Goal: Transaction & Acquisition: Purchase product/service

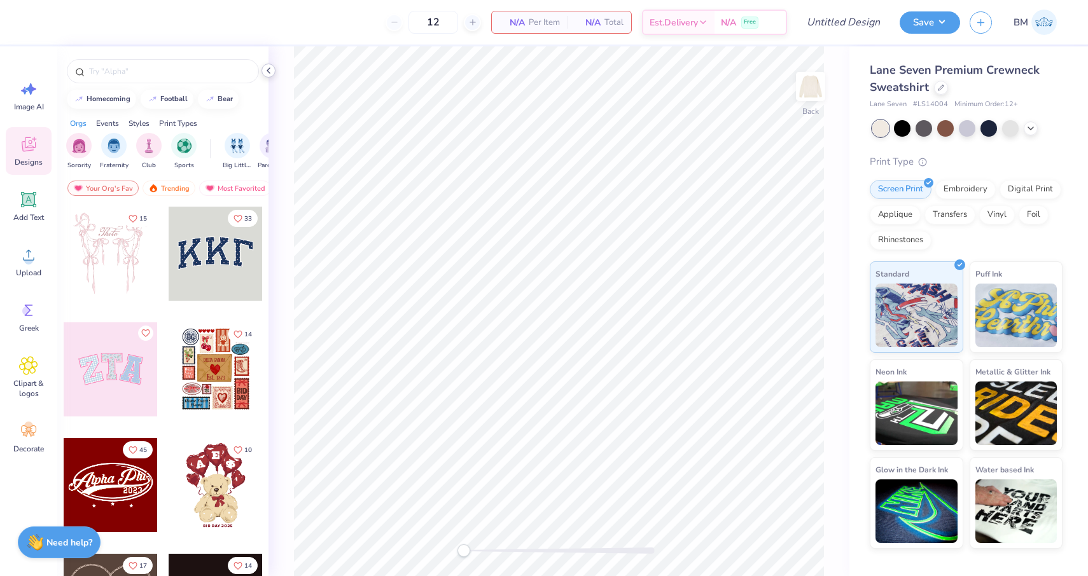
click at [270, 70] on icon at bounding box center [268, 71] width 10 height 10
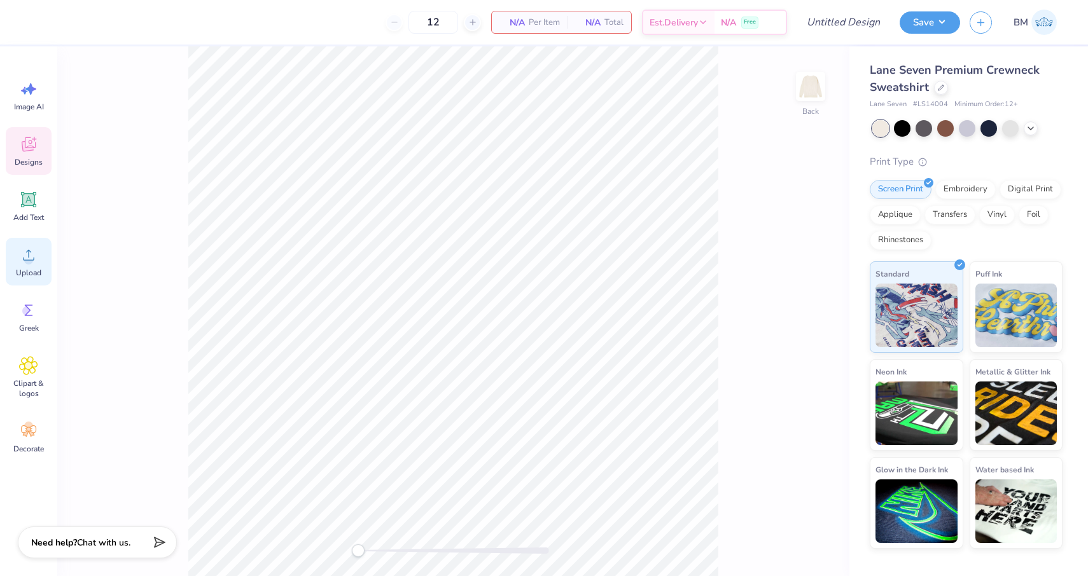
click at [11, 257] on div "Upload" at bounding box center [29, 262] width 46 height 48
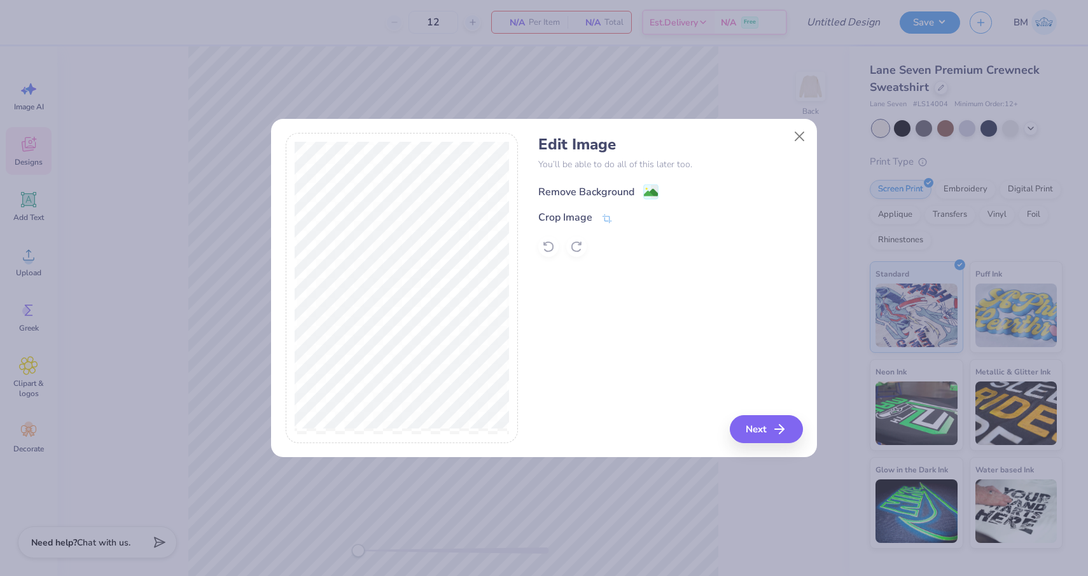
click at [557, 193] on div "Remove Background" at bounding box center [586, 191] width 96 height 15
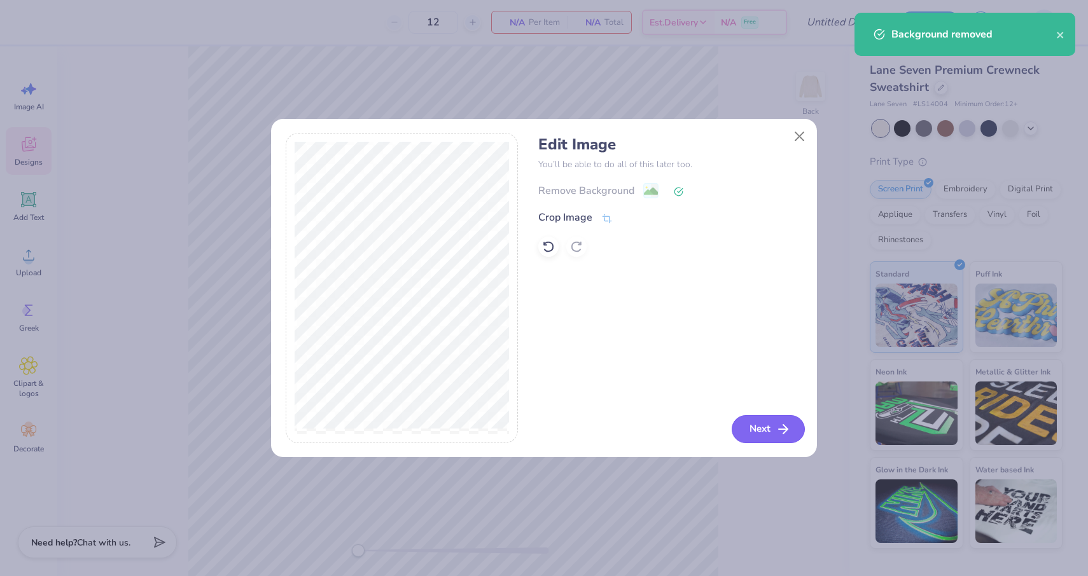
click at [757, 426] on button "Next" at bounding box center [768, 429] width 73 height 28
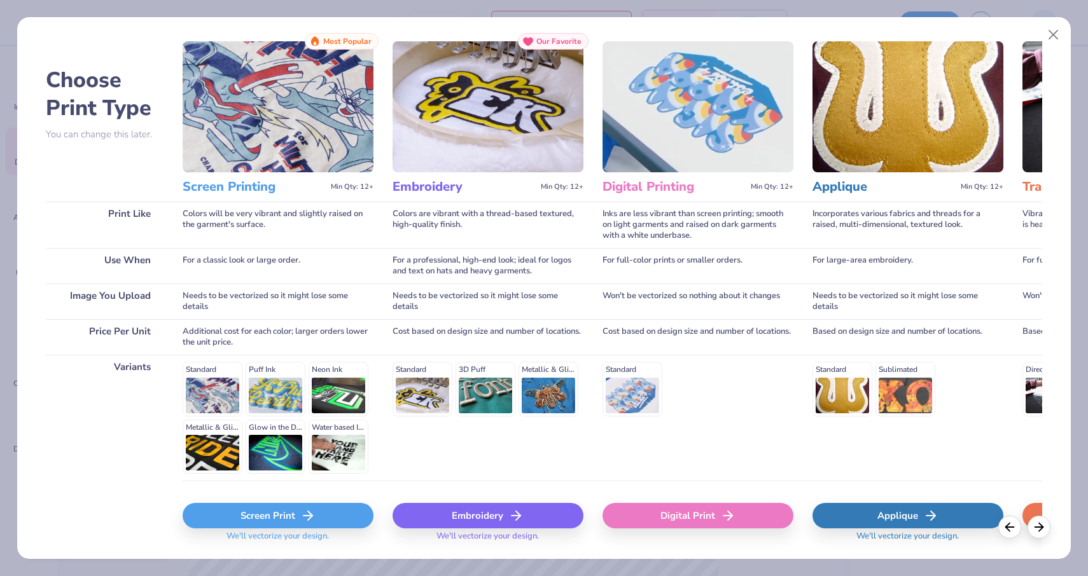
scroll to position [24, 0]
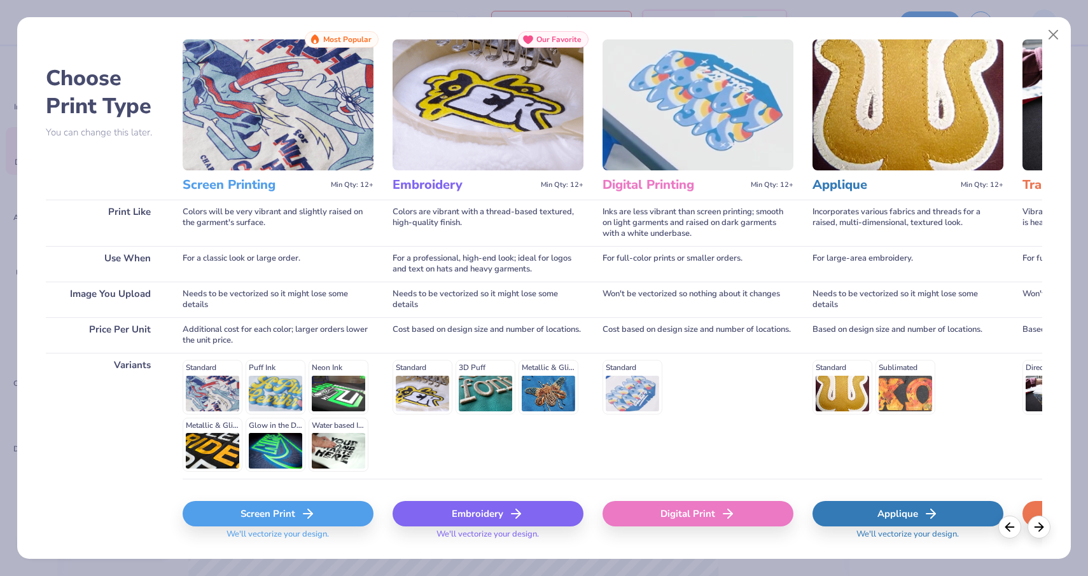
click at [479, 515] on div "Embroidery" at bounding box center [488, 513] width 191 height 25
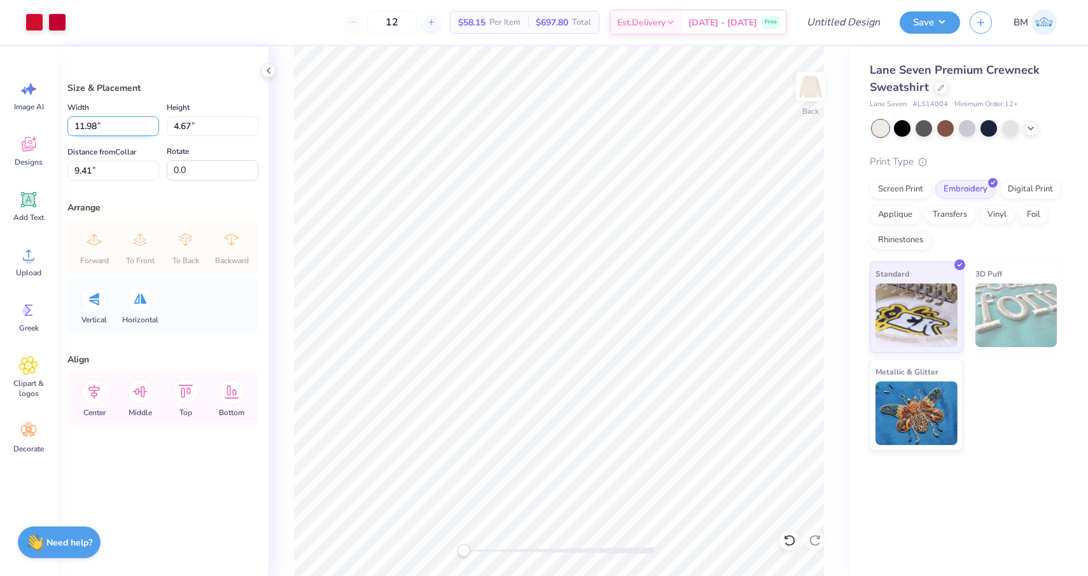
click at [97, 127] on input "11.98" at bounding box center [113, 126] width 92 height 20
type input "1"
type input "7.00"
type input "2.73"
type input "1.63"
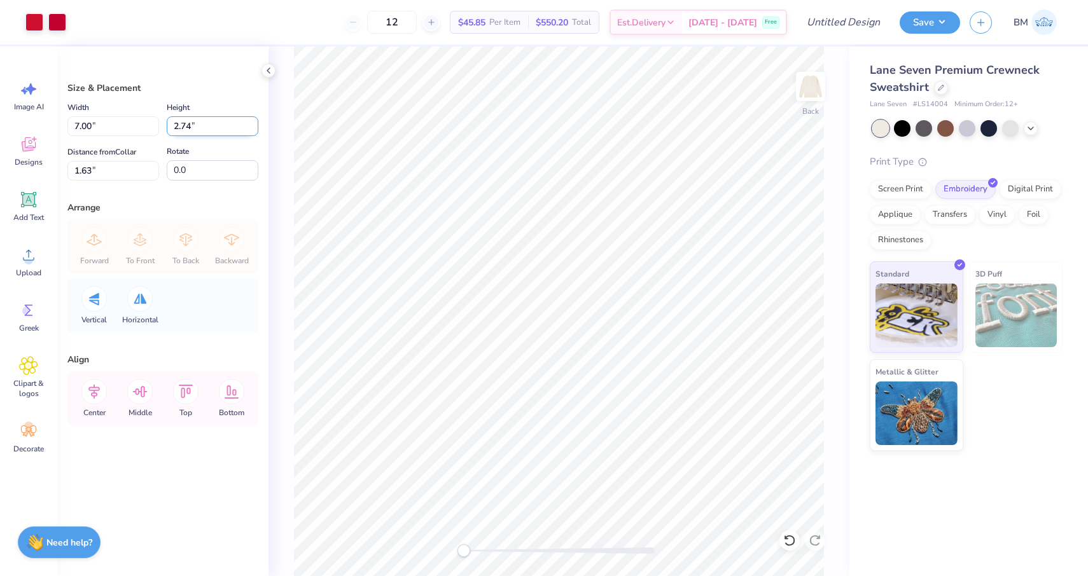
type input "2.74"
click at [254, 122] on input "2.74" at bounding box center [213, 126] width 92 height 20
click at [240, 145] on div "Rotate 0.0" at bounding box center [213, 162] width 92 height 37
click at [91, 127] on input "7.02" at bounding box center [113, 126] width 92 height 20
type input "7.00"
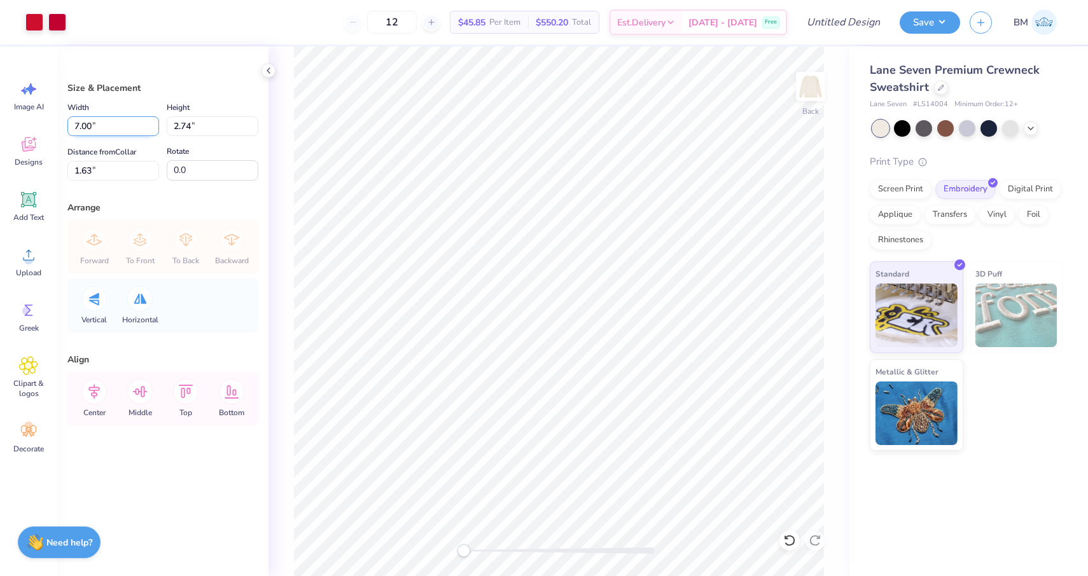
type input "2.73"
click at [161, 144] on div "Distance from Collar 1.63 1.63 " Rotate 0.0" at bounding box center [162, 162] width 191 height 37
click at [153, 173] on input "0.50" at bounding box center [113, 171] width 92 height 20
click at [153, 164] on input "0.51" at bounding box center [113, 171] width 92 height 20
click at [153, 164] on input "1.45" at bounding box center [113, 171] width 92 height 20
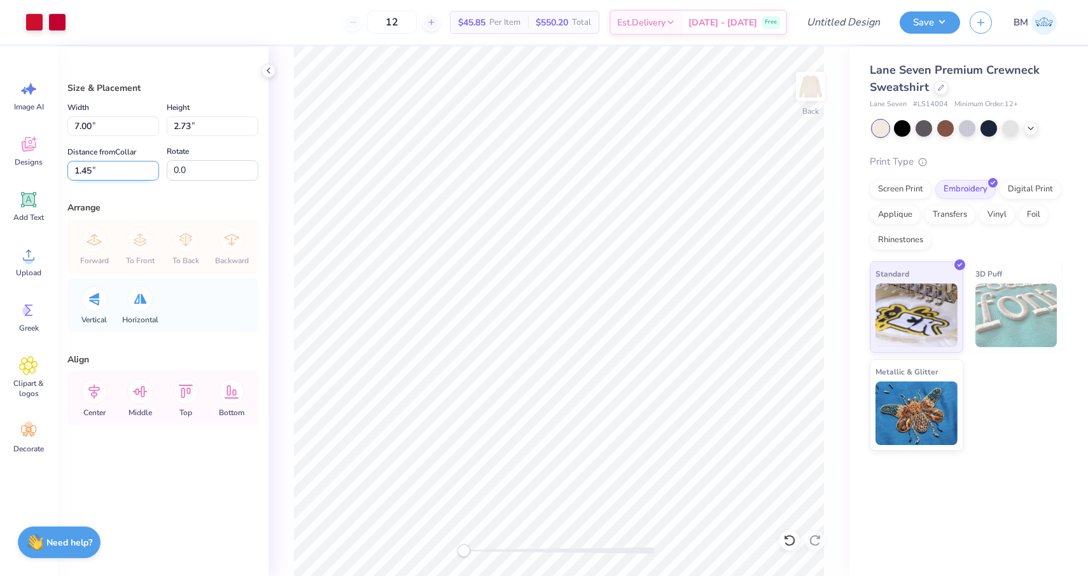
click at [92, 171] on input "1.45" at bounding box center [113, 171] width 92 height 20
type input "1"
type input "3.00"
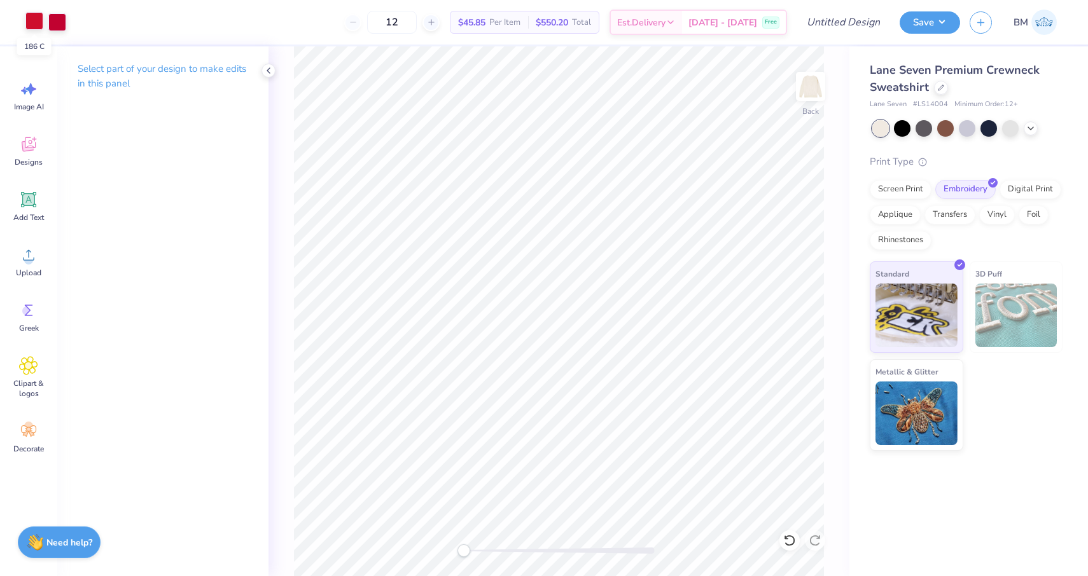
click at [35, 27] on div at bounding box center [34, 21] width 18 height 18
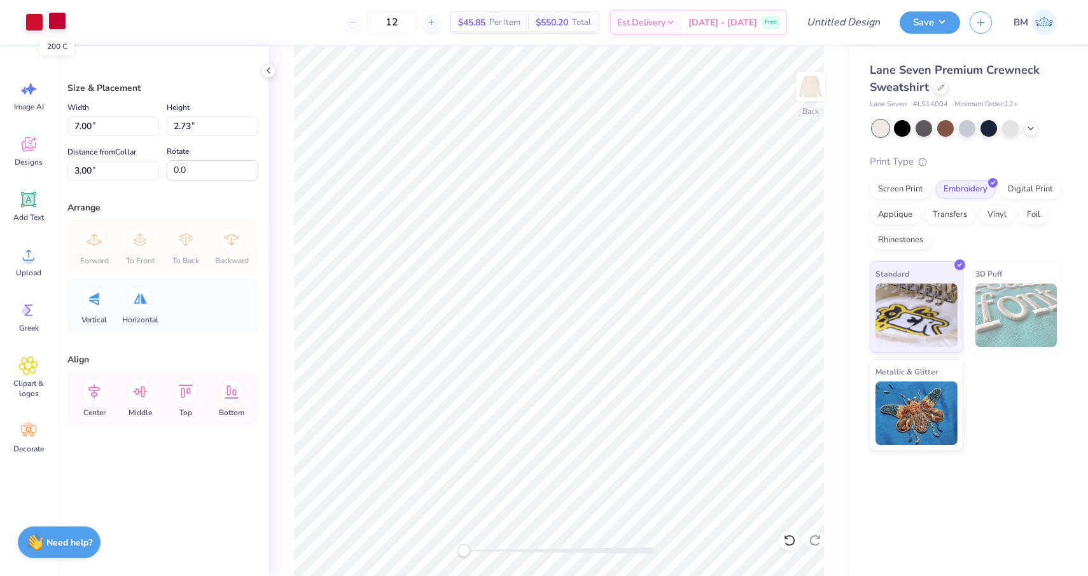
click at [59, 18] on div at bounding box center [57, 21] width 18 height 18
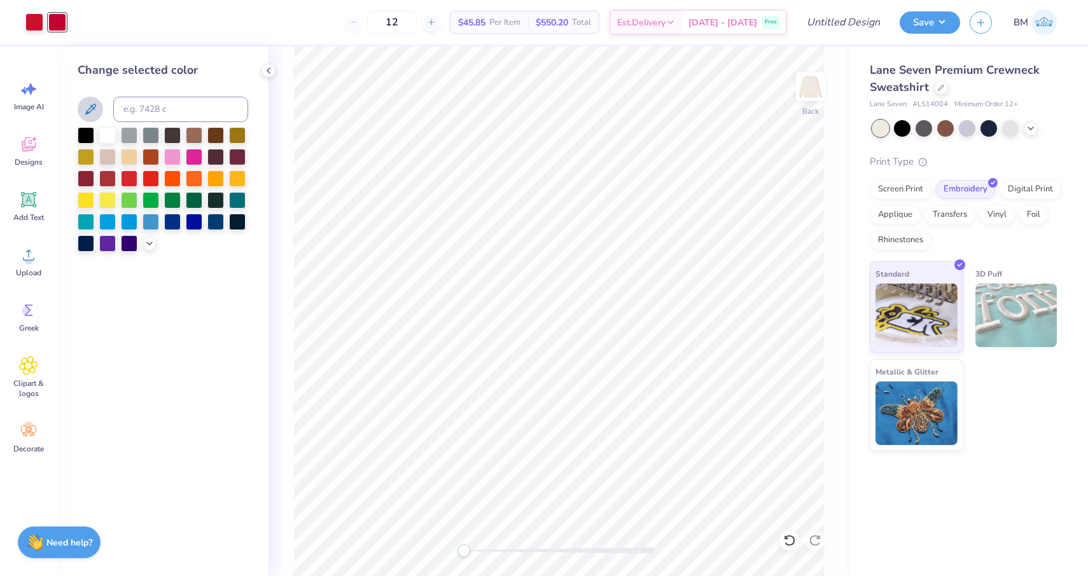
click at [99, 107] on button at bounding box center [90, 109] width 25 height 25
click at [267, 69] on icon at bounding box center [268, 71] width 10 height 10
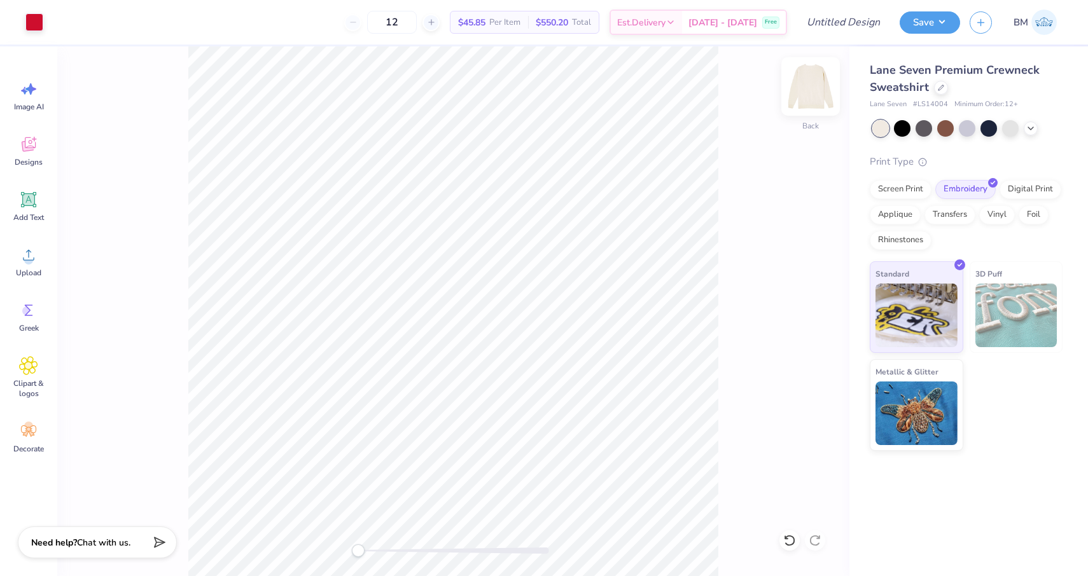
click at [815, 81] on img at bounding box center [810, 86] width 51 height 51
click at [27, 254] on icon at bounding box center [28, 255] width 19 height 19
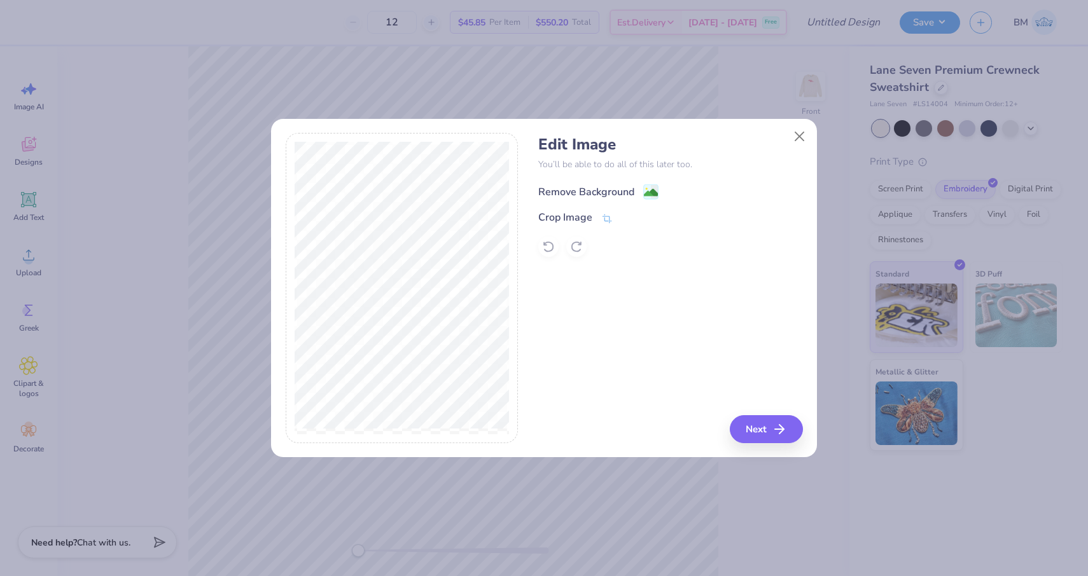
click at [559, 194] on div "Remove Background" at bounding box center [586, 191] width 96 height 15
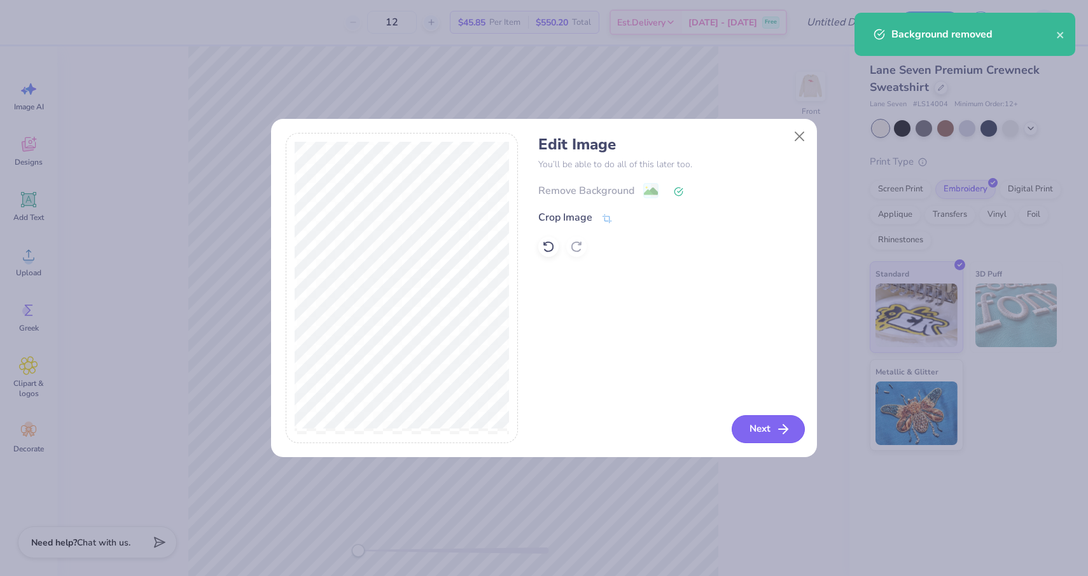
click at [753, 431] on button "Next" at bounding box center [768, 429] width 73 height 28
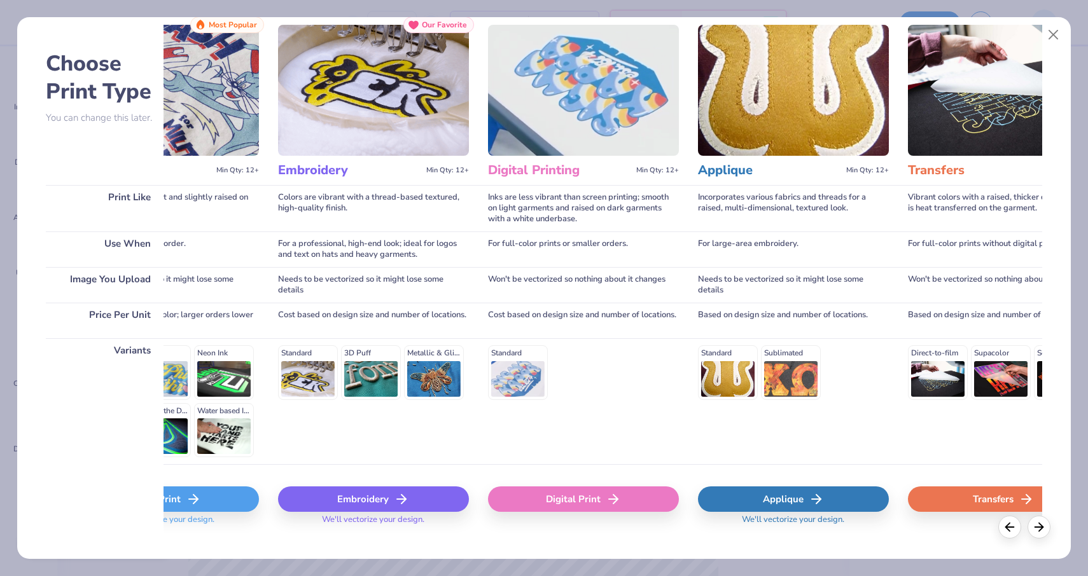
scroll to position [40, 0]
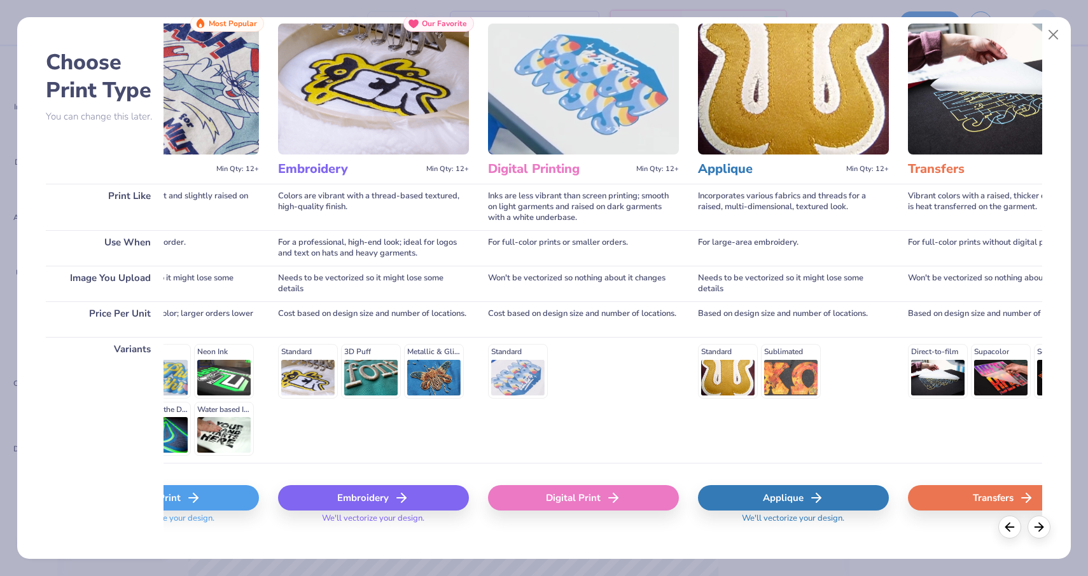
click at [765, 493] on div "Applique" at bounding box center [793, 497] width 191 height 25
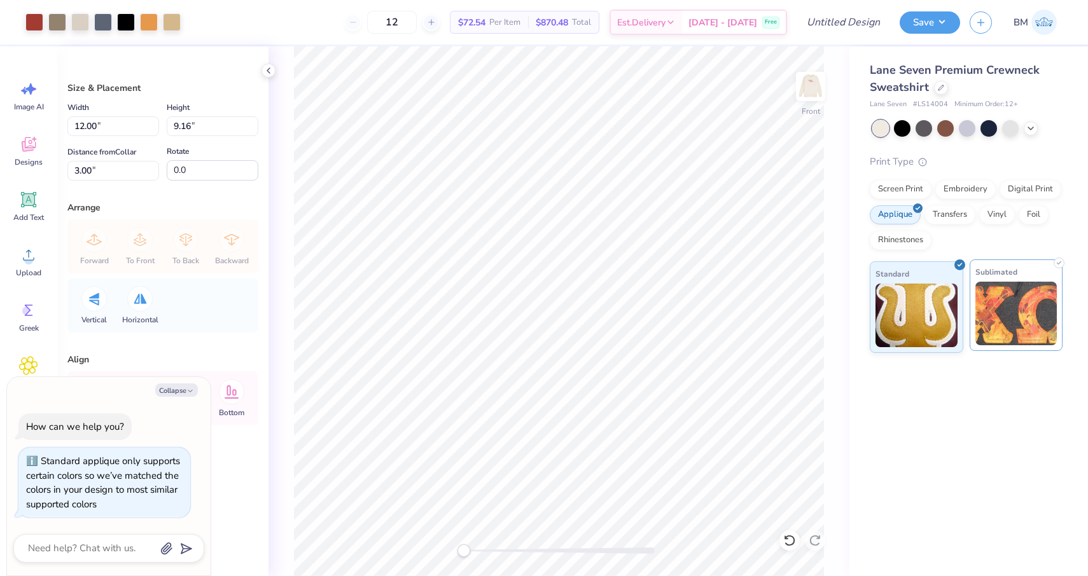
click at [1018, 298] on img at bounding box center [1016, 314] width 82 height 64
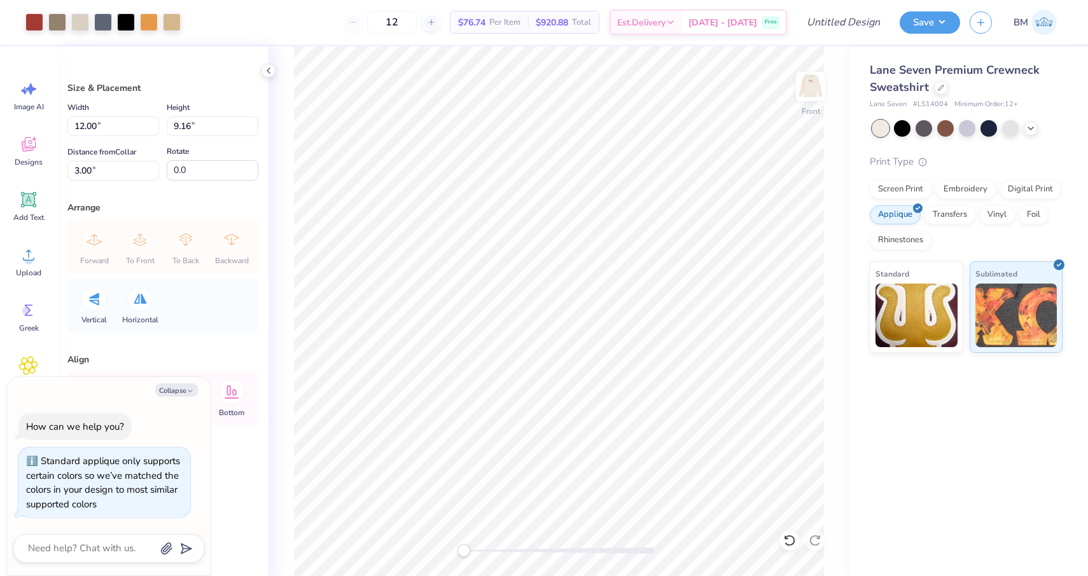
click at [971, 240] on div "Screen Print Embroidery Digital Print Applique Transfers Vinyl Foil Rhinestones" at bounding box center [966, 215] width 193 height 70
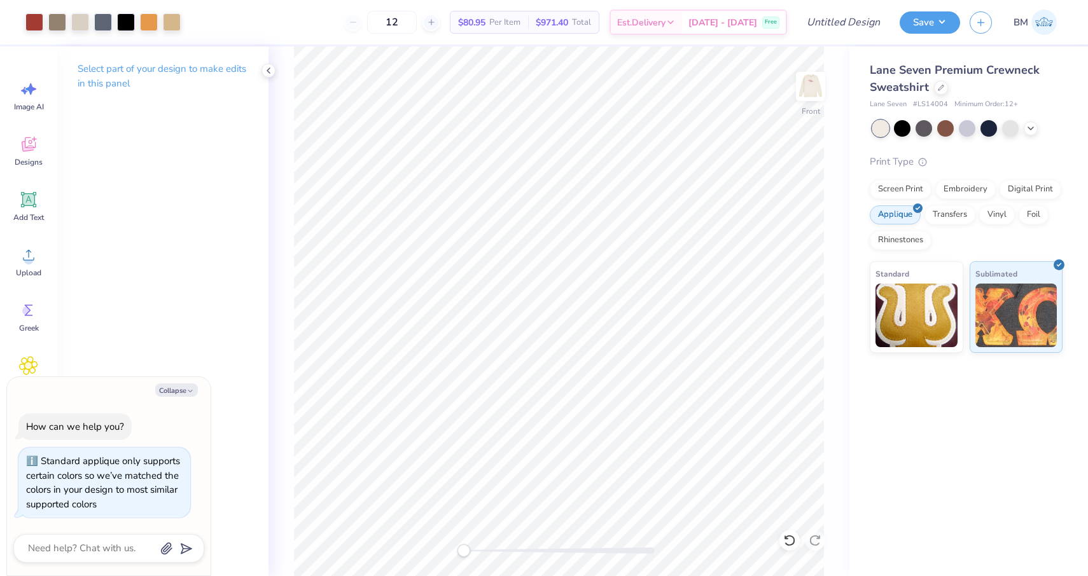
type textarea "x"
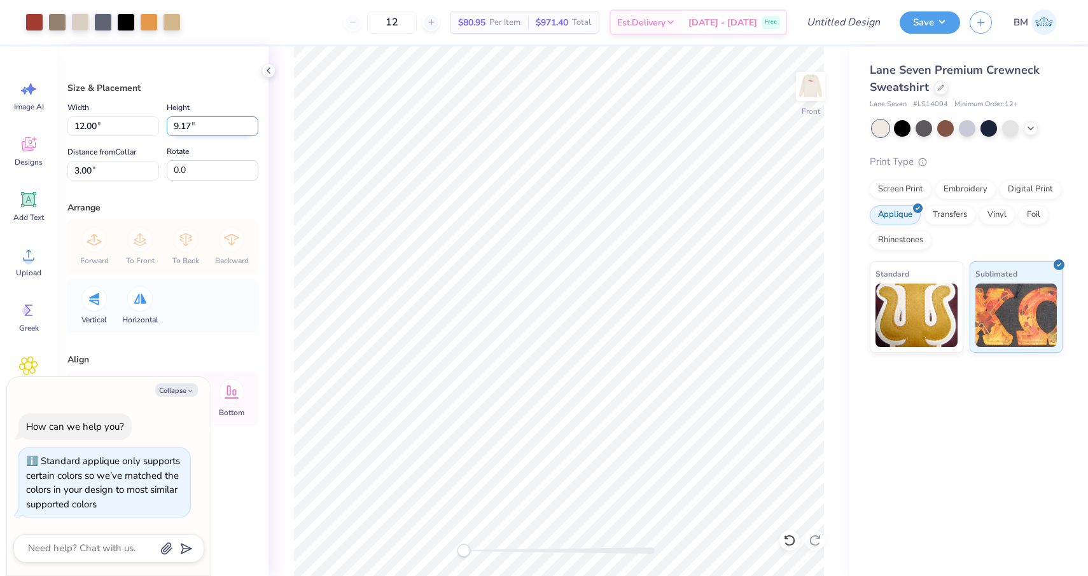
click at [255, 123] on input "9.17" at bounding box center [213, 126] width 92 height 20
click at [255, 123] on input "9.18" at bounding box center [213, 126] width 92 height 20
click at [255, 123] on input "9.19" at bounding box center [213, 126] width 92 height 20
click at [255, 123] on input "9.2" at bounding box center [213, 126] width 92 height 20
type input "9.21"
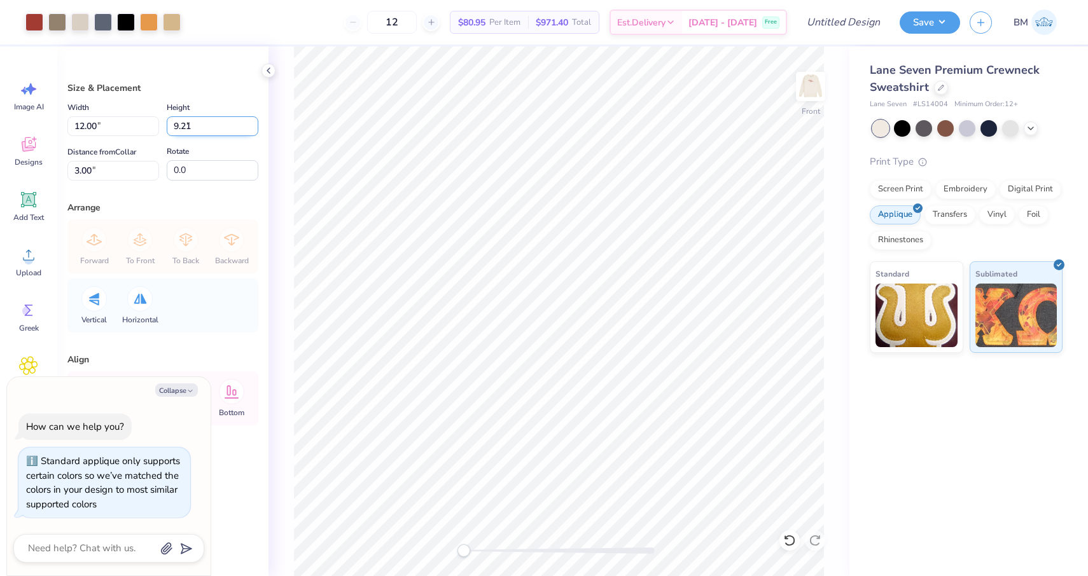
click at [255, 123] on input "9.21" at bounding box center [213, 126] width 92 height 20
click at [197, 195] on div "Size & Placement Width 12.00 12.00 " Height 9.21 9.21 " Distance from Collar 3.…" at bounding box center [162, 311] width 211 height 530
click at [177, 392] on button "Collapse" at bounding box center [176, 390] width 43 height 13
type textarea "x"
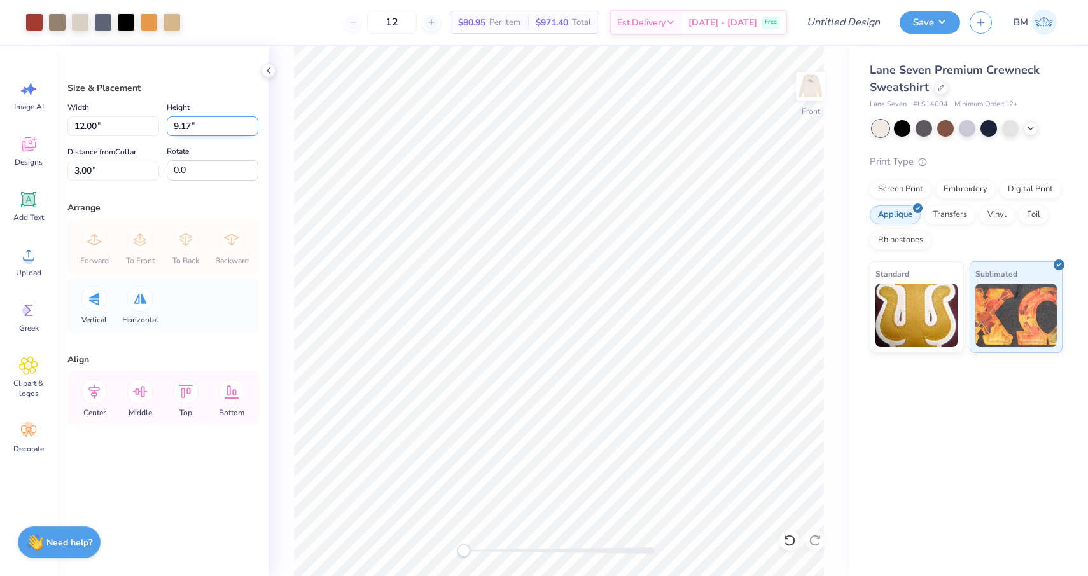
click at [253, 123] on input "9.17" at bounding box center [213, 126] width 92 height 20
click at [253, 123] on input "9.18" at bounding box center [213, 126] width 92 height 20
click at [253, 123] on input "9.19" at bounding box center [213, 126] width 92 height 20
click at [253, 123] on input "9.2" at bounding box center [213, 126] width 92 height 20
type input "9.21"
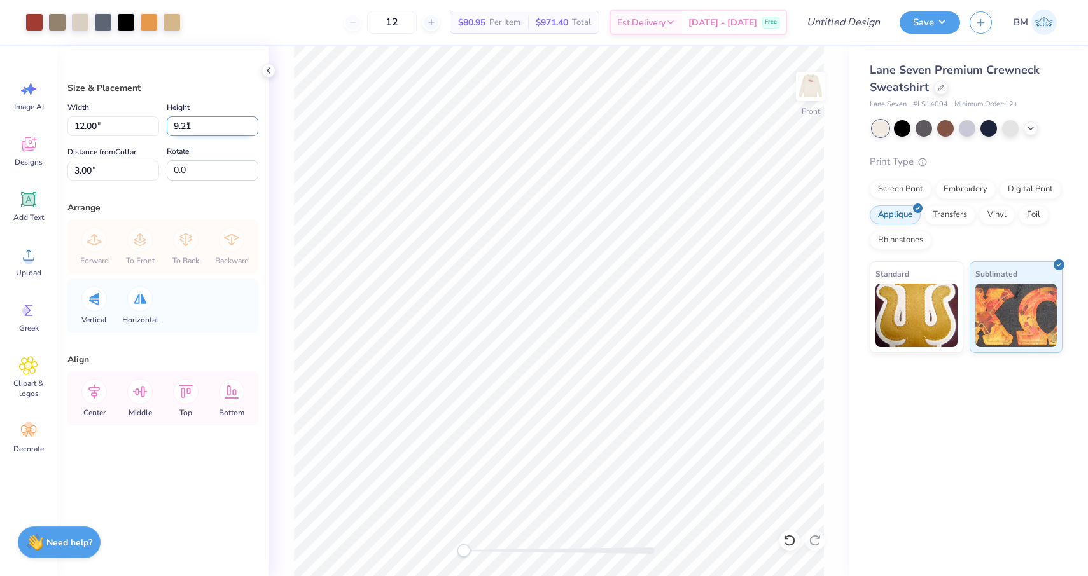
click at [255, 121] on input "9.21" at bounding box center [213, 126] width 92 height 20
click at [223, 218] on div "Arrange Forward To Front To Back Backward Vertical Horizontal" at bounding box center [162, 267] width 191 height 132
click at [96, 393] on icon at bounding box center [93, 392] width 11 height 15
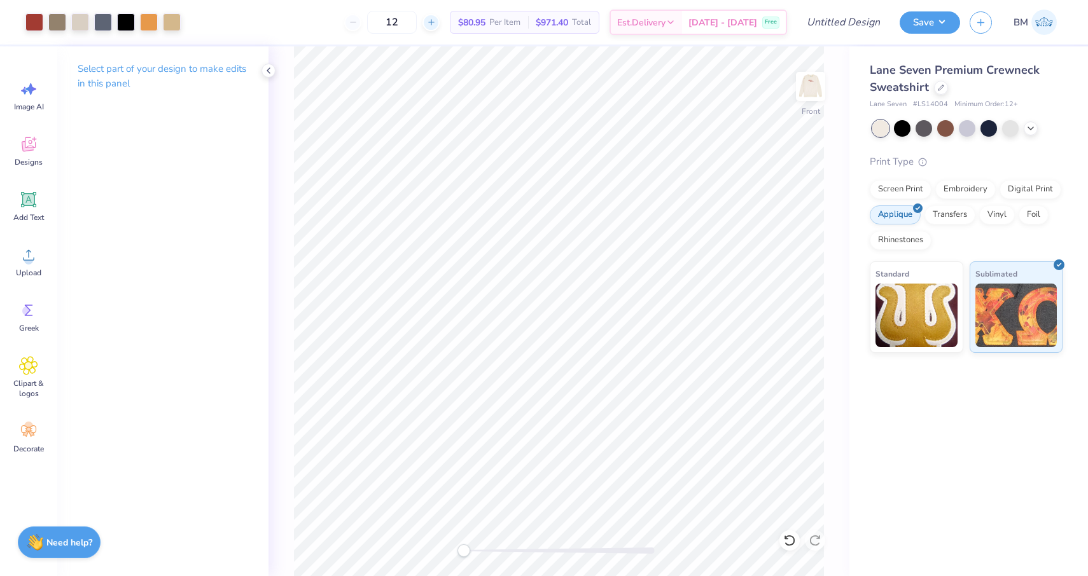
click at [436, 21] on icon at bounding box center [431, 22] width 9 height 9
click at [440, 21] on div "15" at bounding box center [391, 22] width 95 height 23
click at [417, 21] on input "15" at bounding box center [392, 22] width 50 height 23
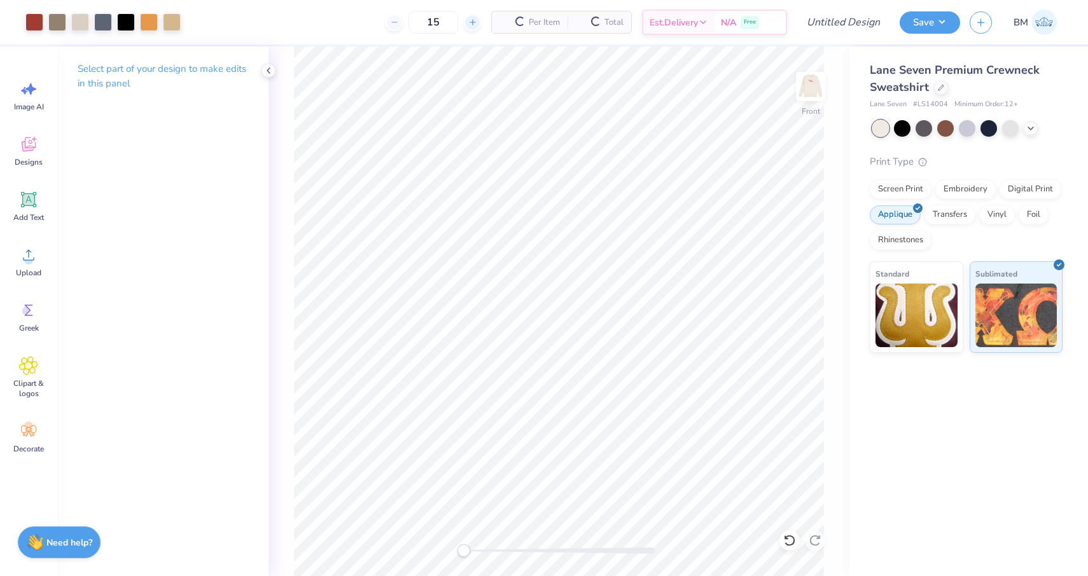
click at [464, 21] on div at bounding box center [472, 22] width 17 height 17
click at [433, 21] on div at bounding box center [423, 22] width 17 height 17
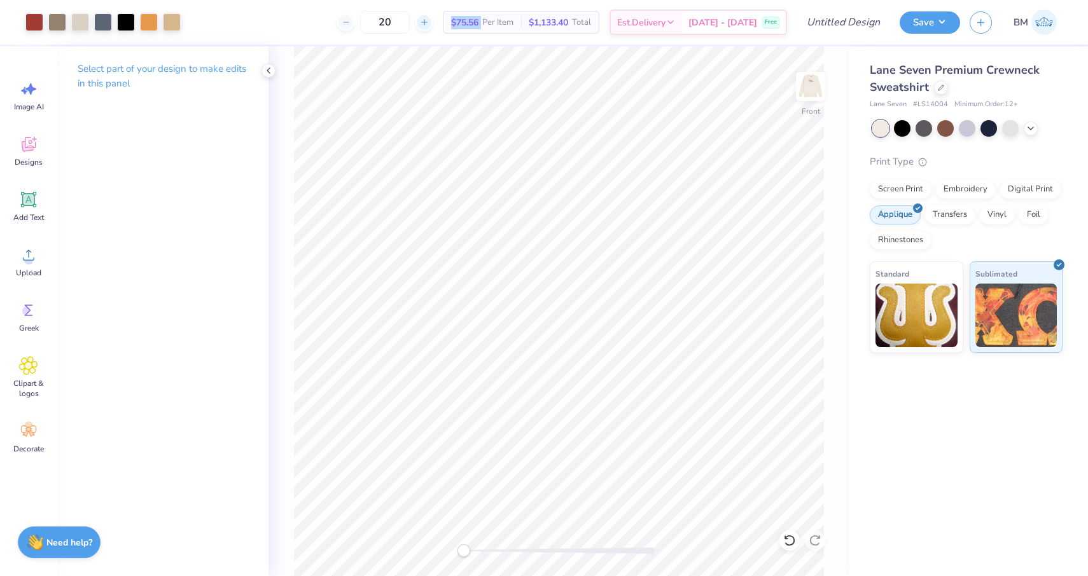
click at [433, 21] on div at bounding box center [423, 22] width 17 height 17
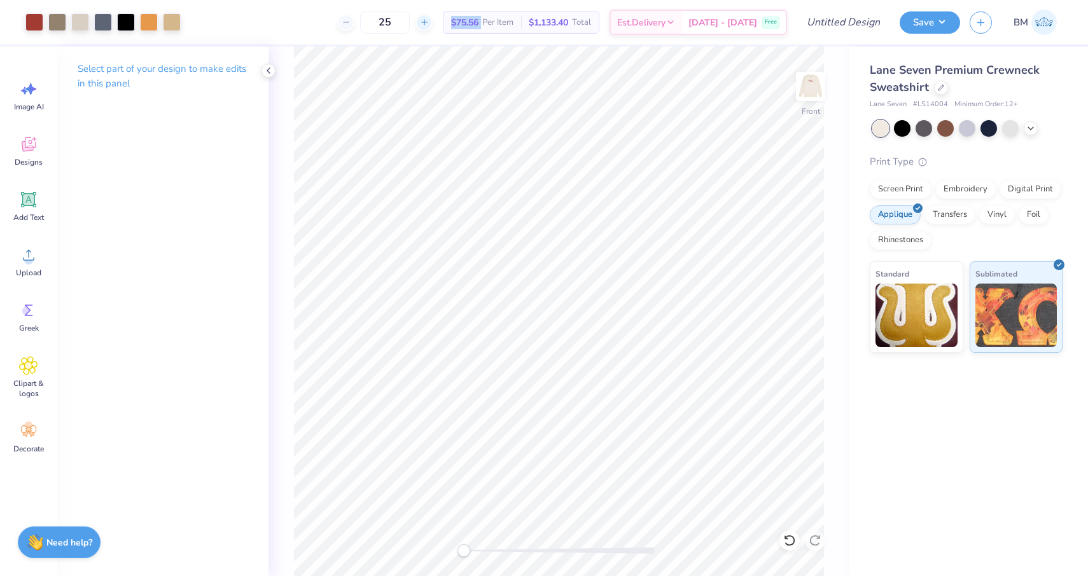
click at [433, 21] on div at bounding box center [423, 22] width 17 height 17
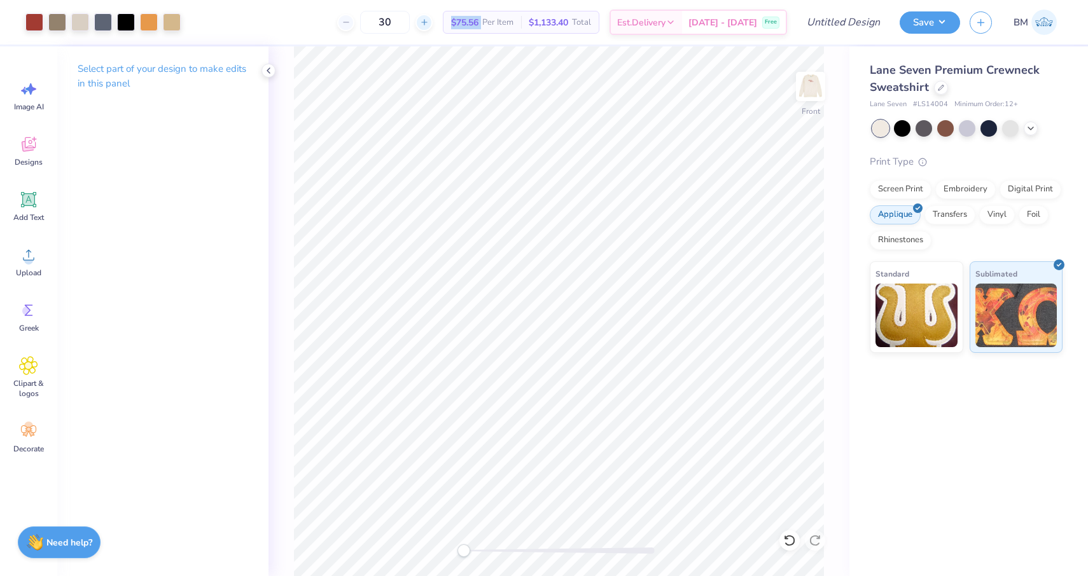
click at [433, 21] on div at bounding box center [423, 22] width 17 height 17
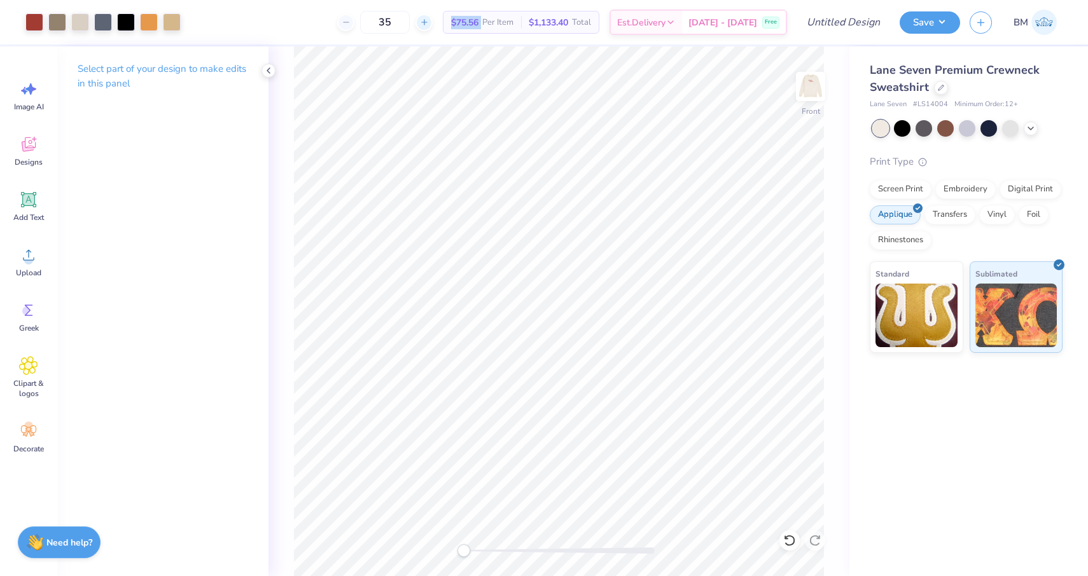
click at [433, 21] on div at bounding box center [423, 22] width 17 height 17
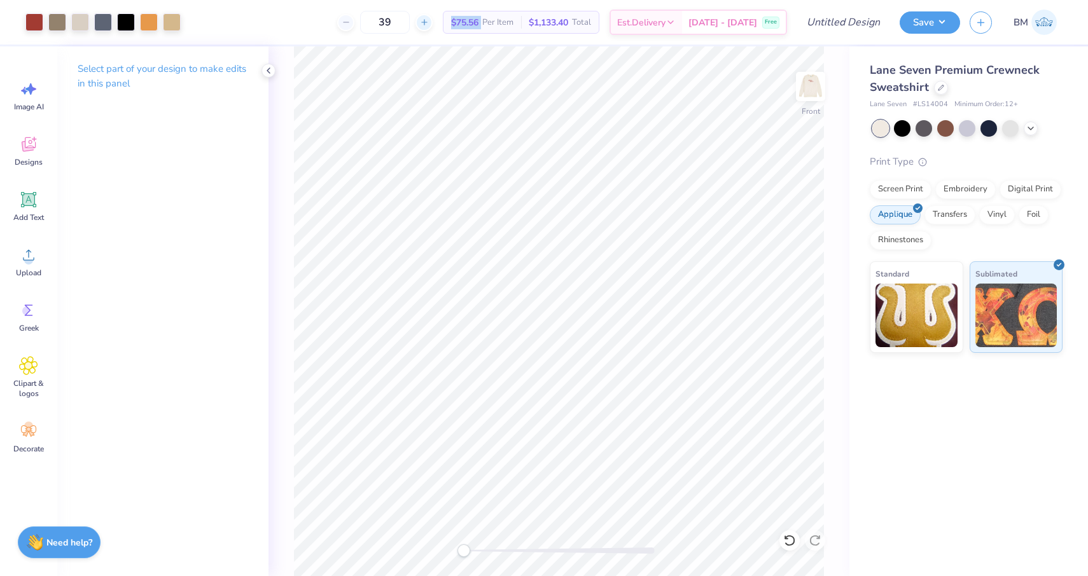
type input "40"
click at [475, 23] on span "$66.67" at bounding box center [464, 22] width 27 height 13
